Goal: Information Seeking & Learning: Learn about a topic

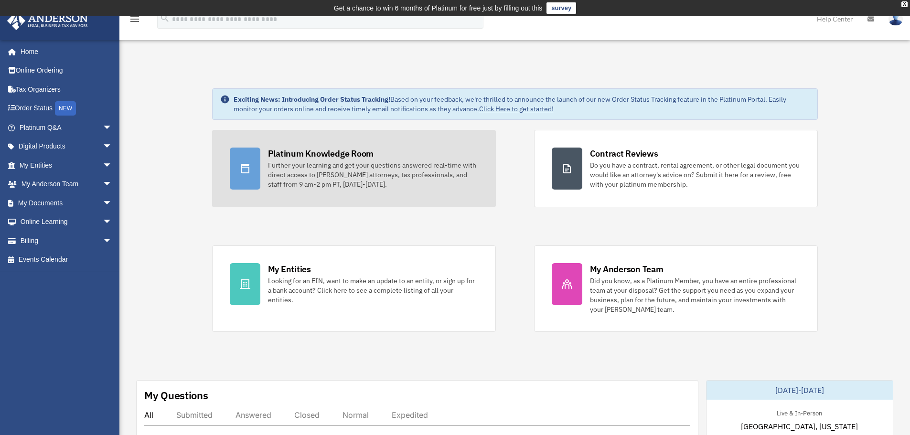
click at [254, 175] on div at bounding box center [245, 169] width 31 height 42
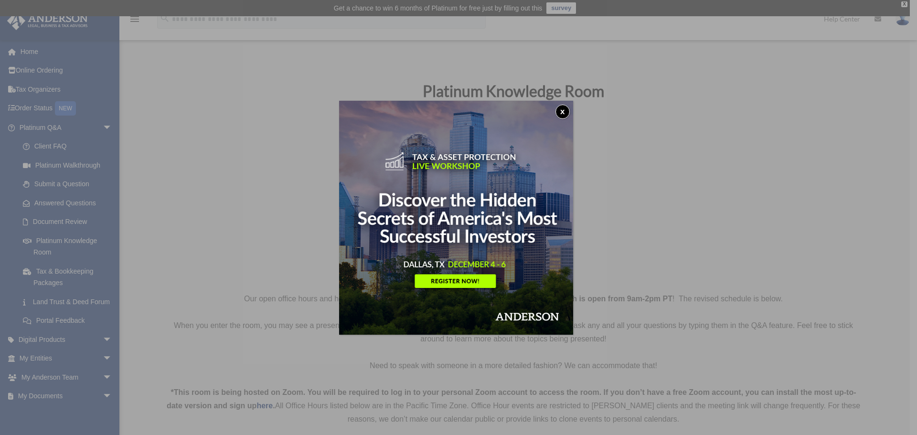
click at [564, 110] on button "x" at bounding box center [563, 112] width 14 height 14
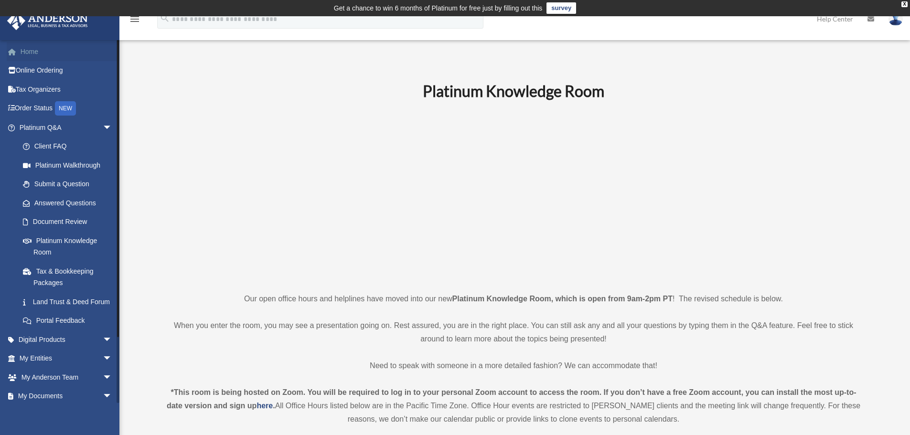
click at [36, 48] on link "Home" at bounding box center [67, 51] width 120 height 19
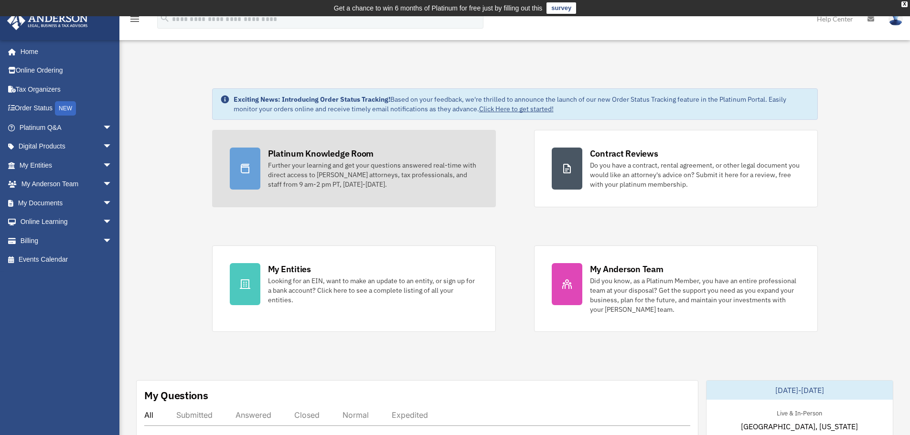
click at [362, 162] on div "Further your learning and get your questions answered real-time with direct acc…" at bounding box center [373, 175] width 210 height 29
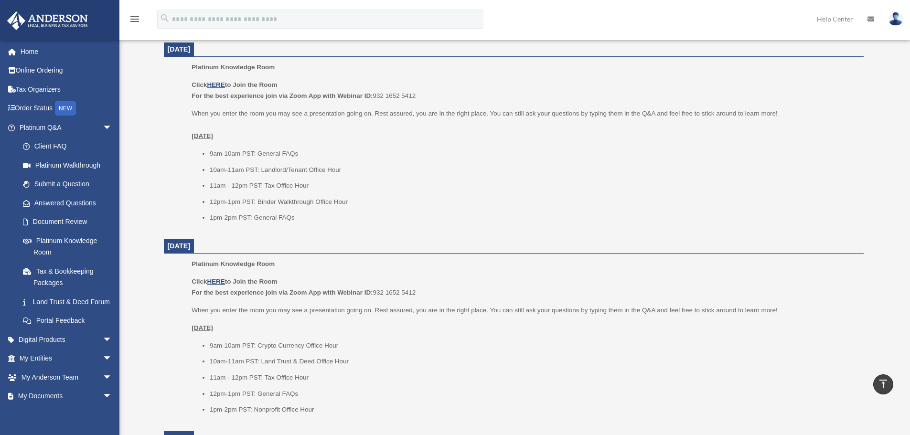
scroll to position [398, 0]
